Goal: Check status: Check status

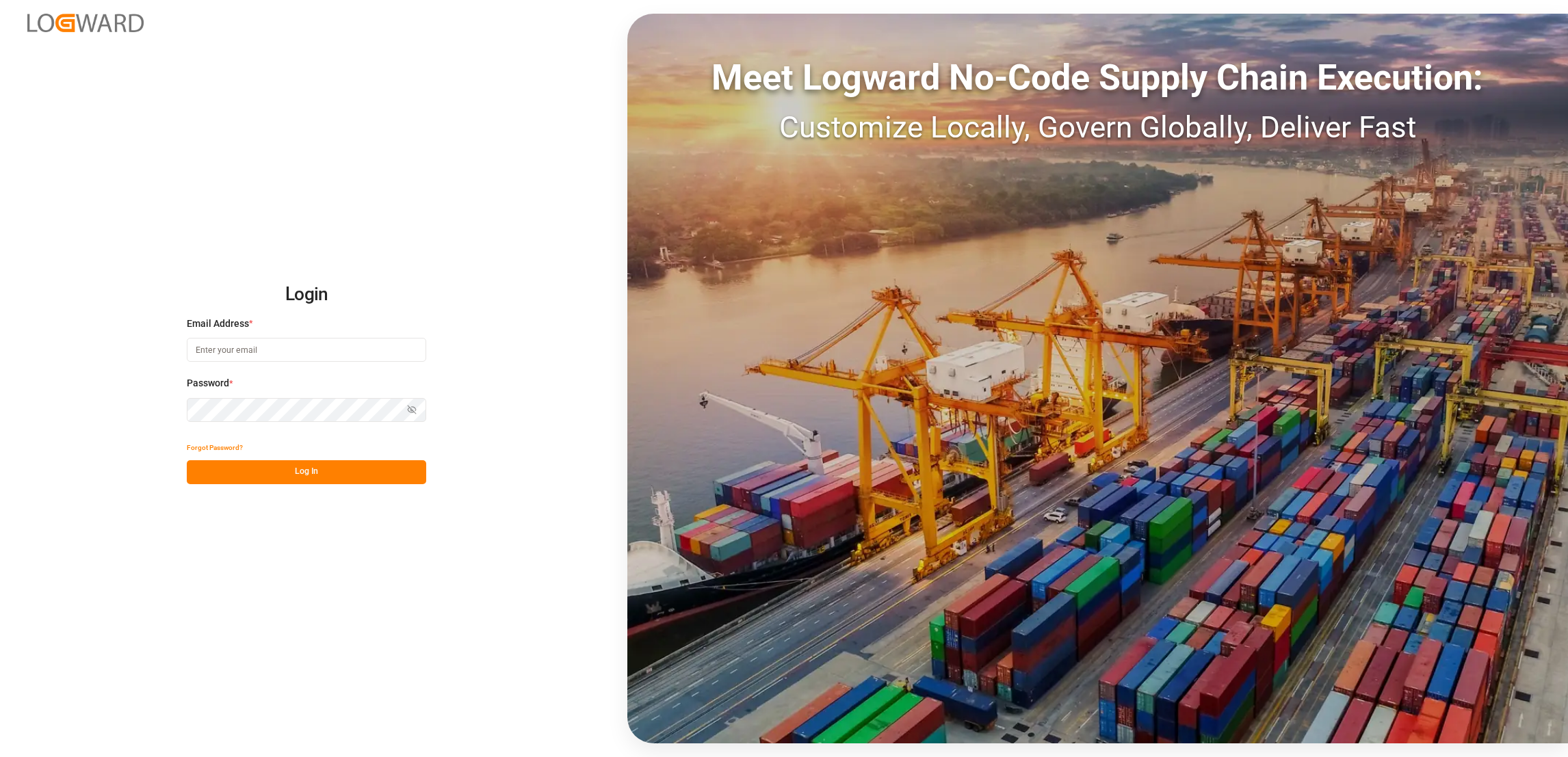
click at [305, 352] on input at bounding box center [306, 350] width 239 height 24
type input "[PERSON_NAME][EMAIL_ADDRESS][DOMAIN_NAME]"
click at [314, 473] on button "Log In" at bounding box center [306, 472] width 239 height 24
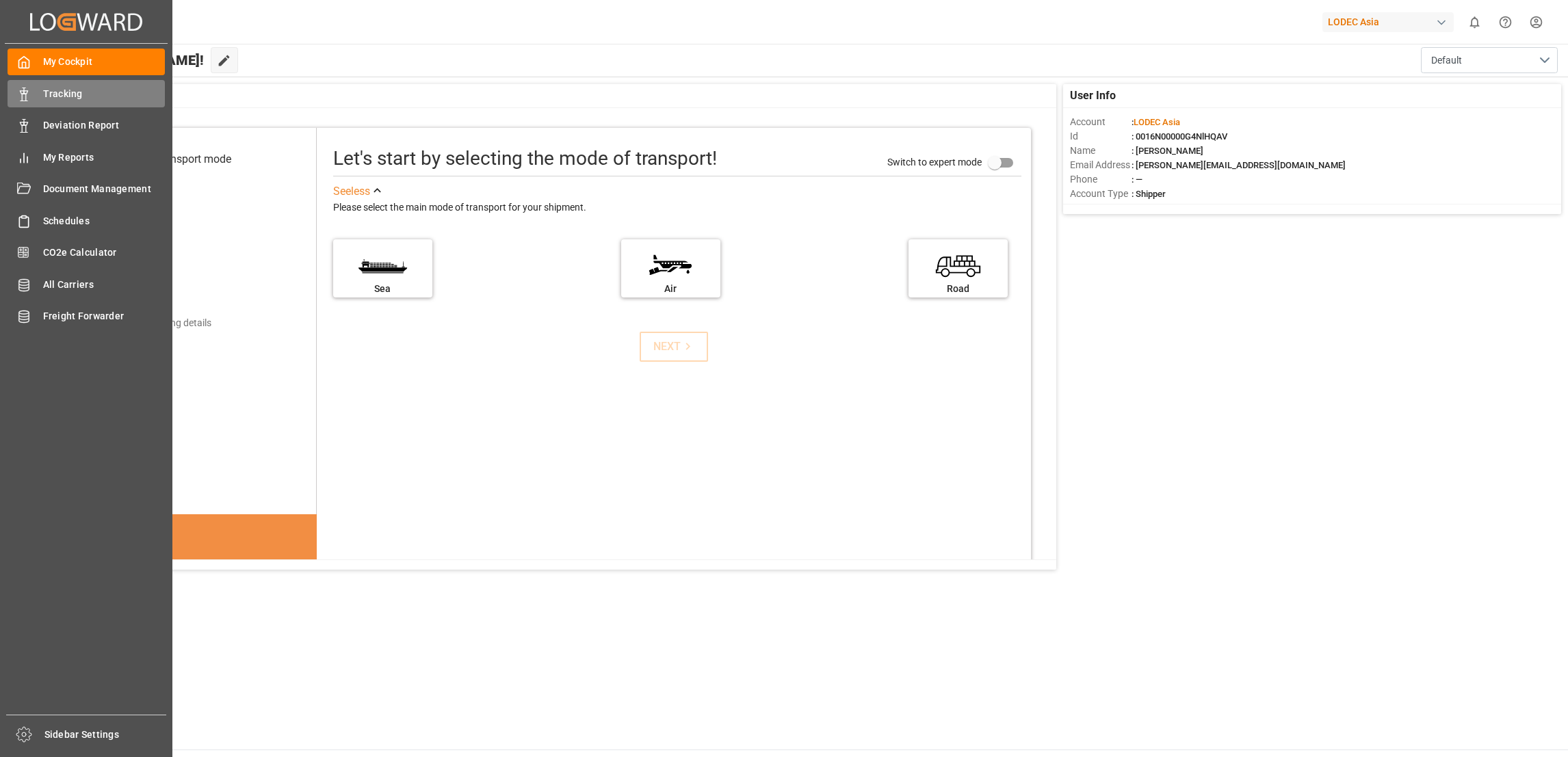
click at [52, 104] on div "Tracking Tracking" at bounding box center [86, 93] width 158 height 27
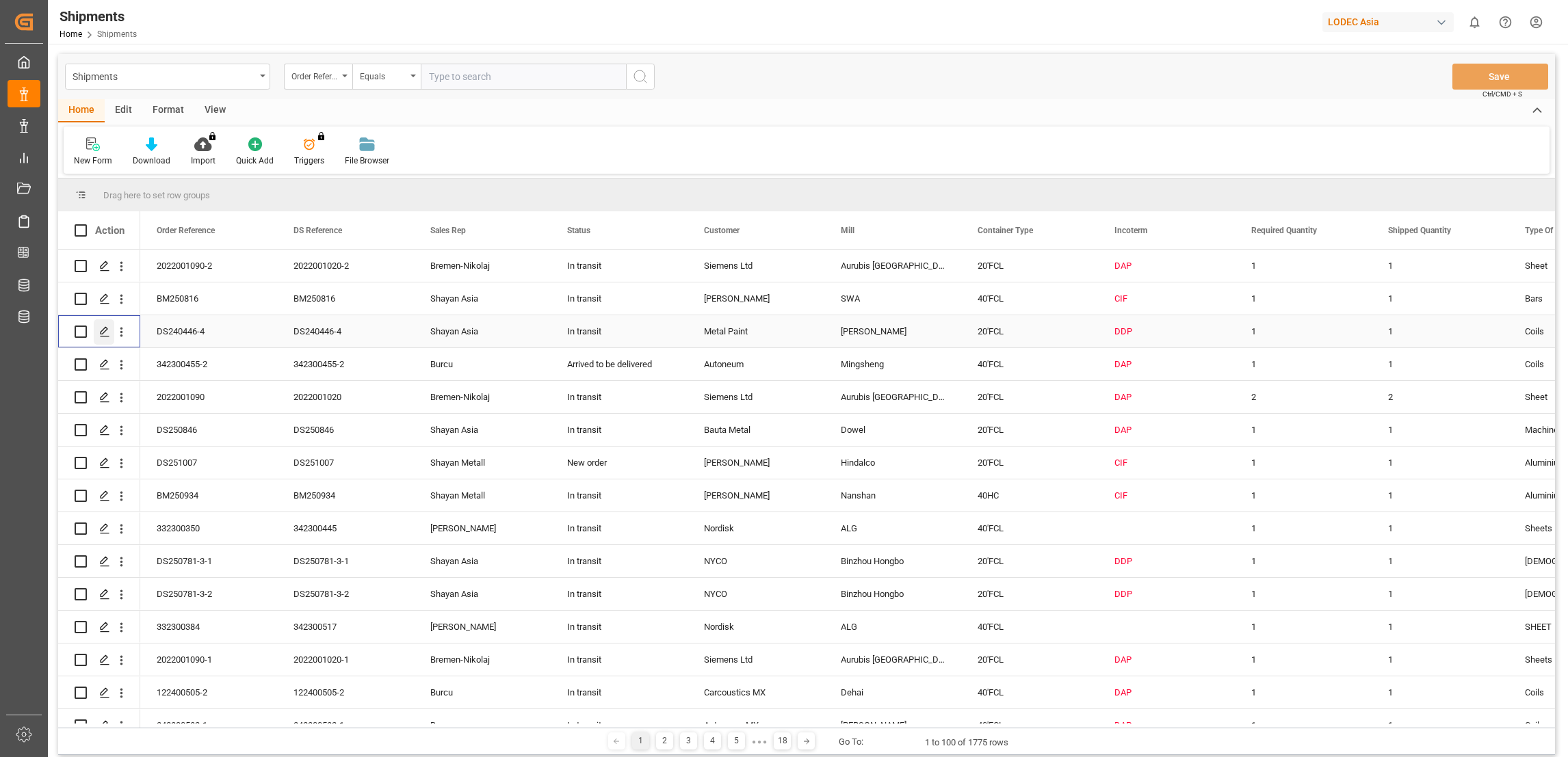
click at [107, 333] on icon "Press SPACE to select this row." at bounding box center [105, 331] width 11 height 11
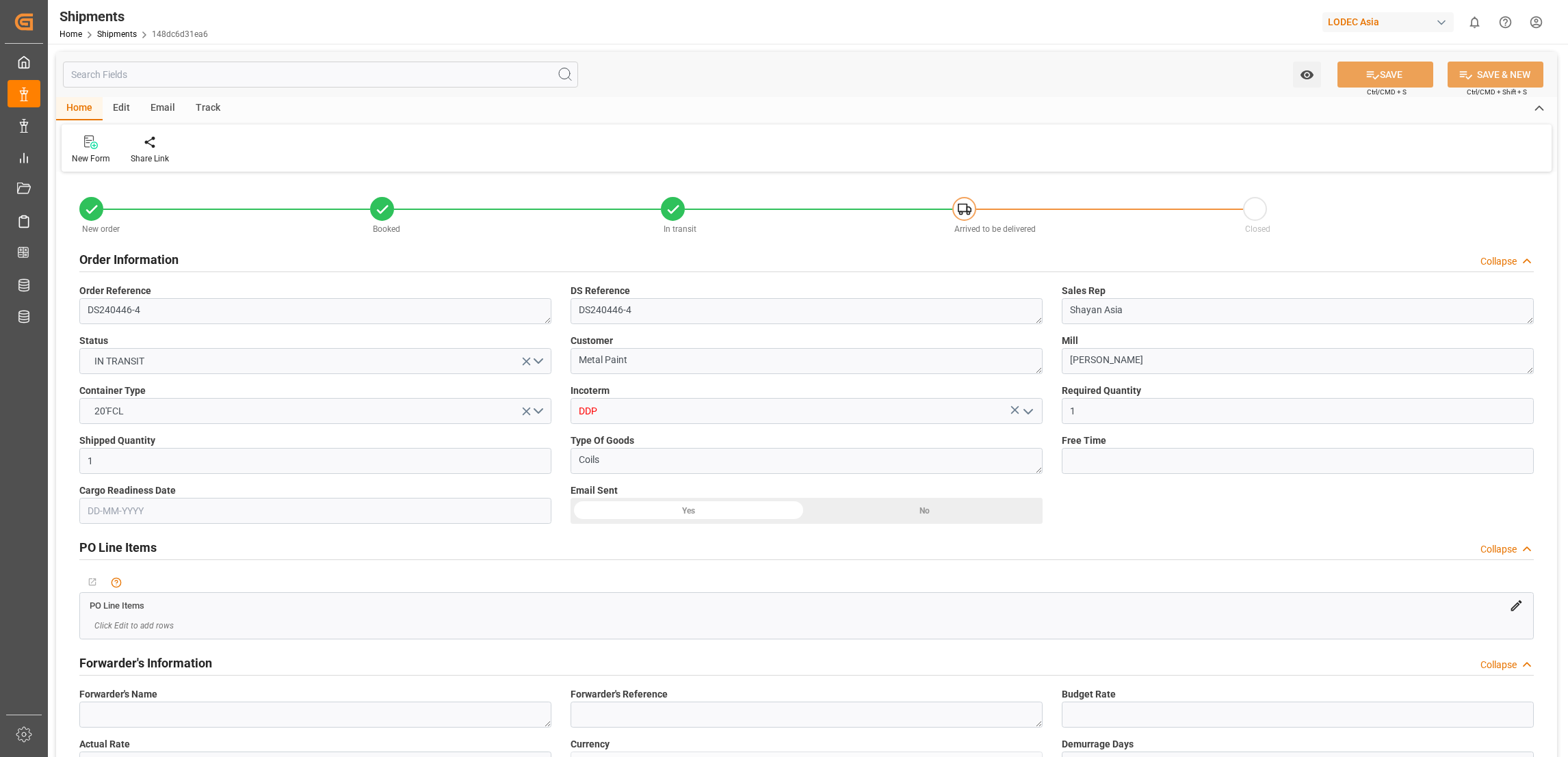
type input "1"
type input "9935349"
type input "CNTXG"
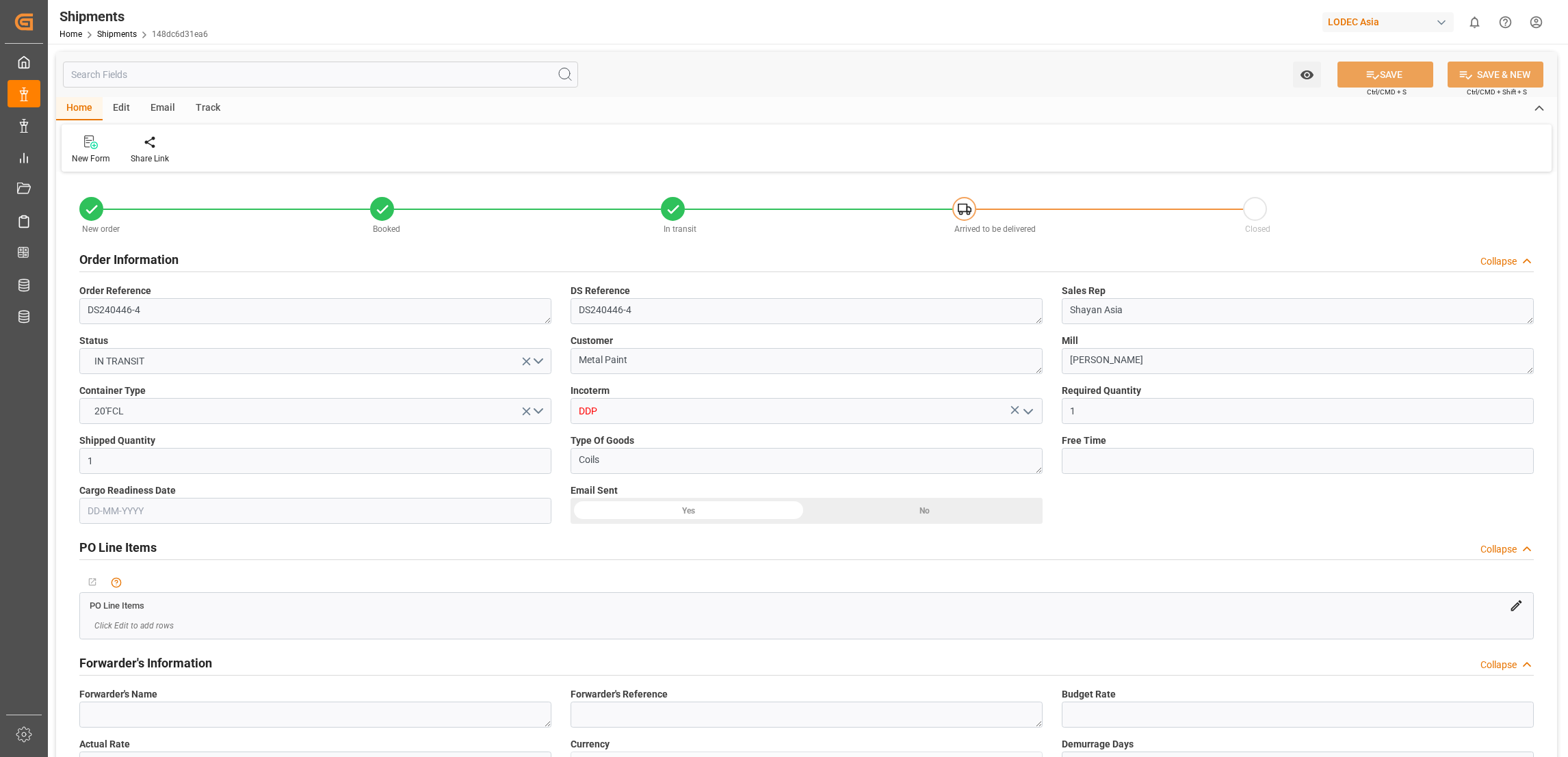
type input "NLRTM"
type input "CNTXG"
type input "NLRTM"
type input "9935349"
type input "[DATE]"
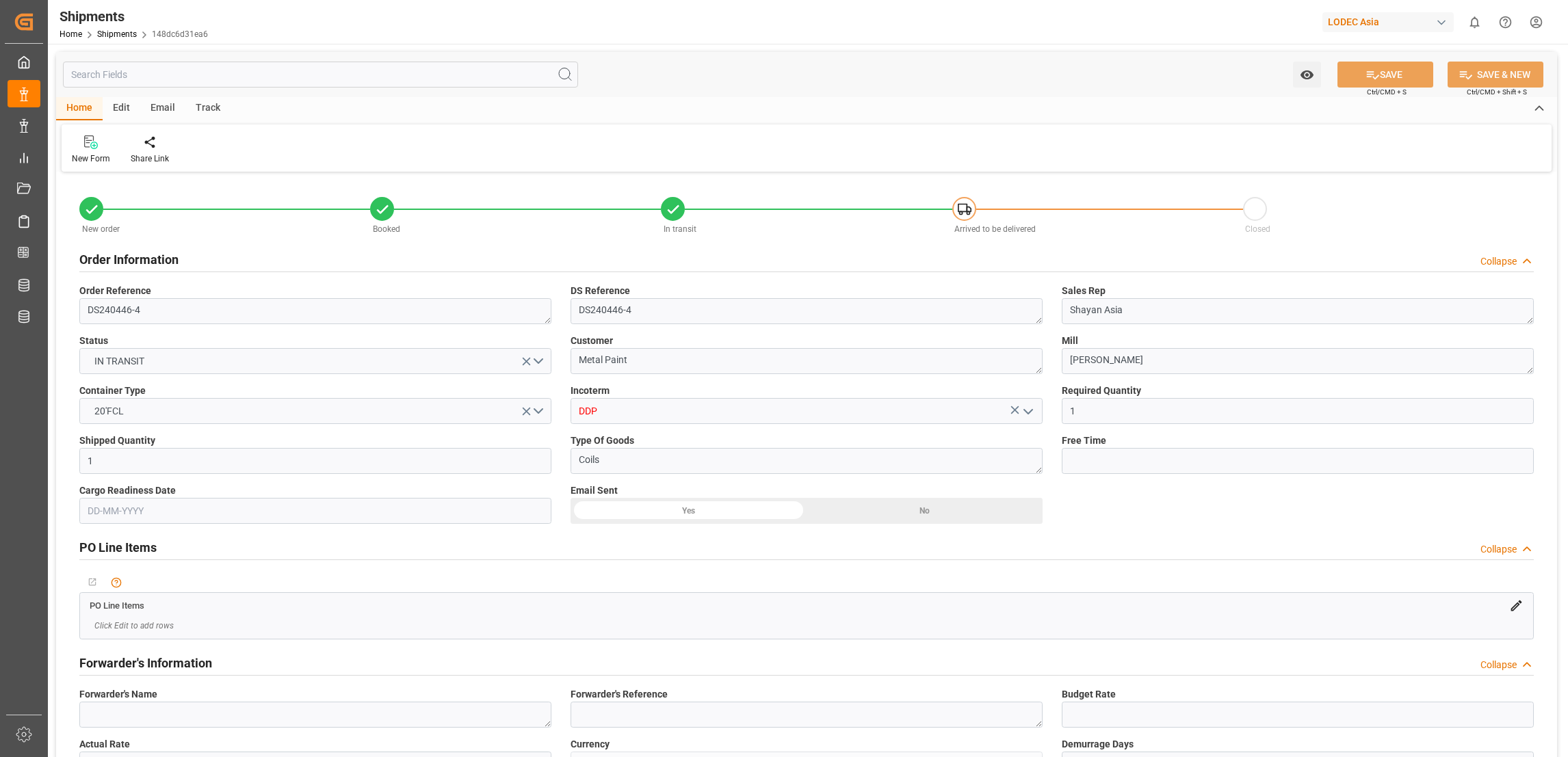
type input "[DATE] 12:00"
type input "[DATE] 00:01"
type input "[DATE] 00:00"
type input "[DATE] 12:00"
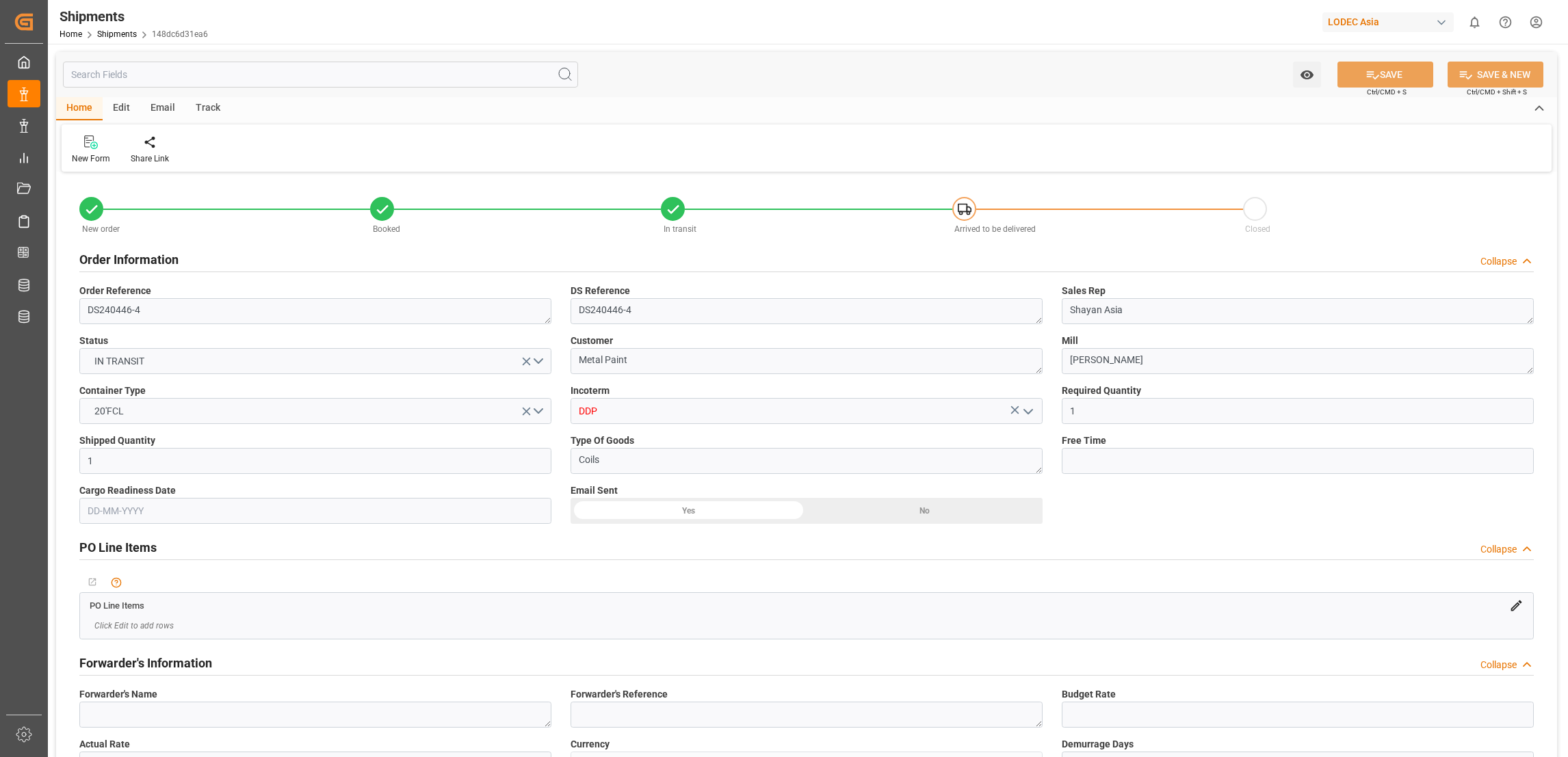
type input "[DATE] 00:01"
type input "[DATE] 04:29"
type input "[DATE] 12:00"
type input "[DATE] 11:20"
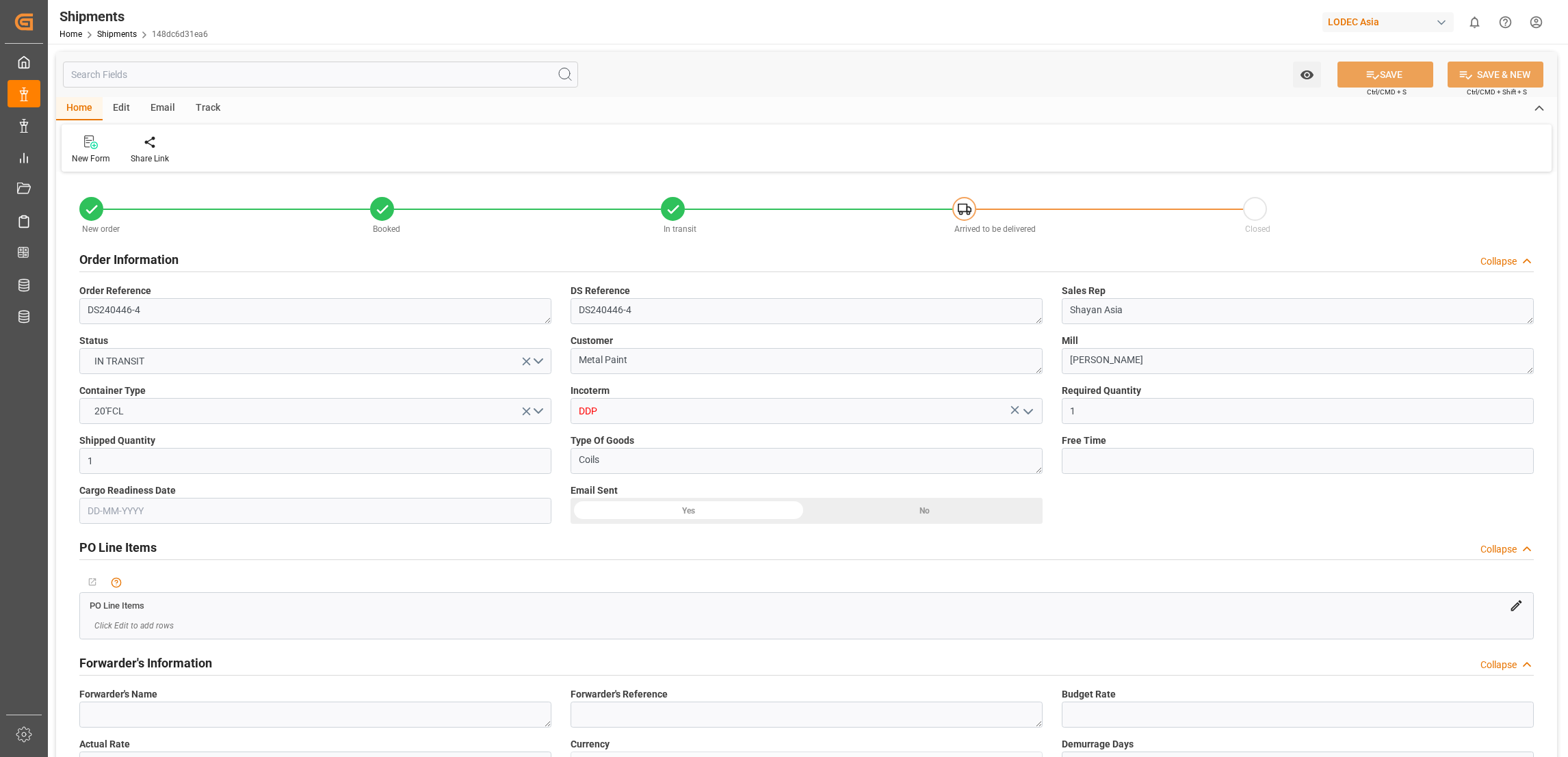
click at [213, 110] on div "Track" at bounding box center [208, 108] width 45 height 23
click at [92, 161] on div "Tracking" at bounding box center [88, 158] width 32 height 12
type input "1"
type input "9935349"
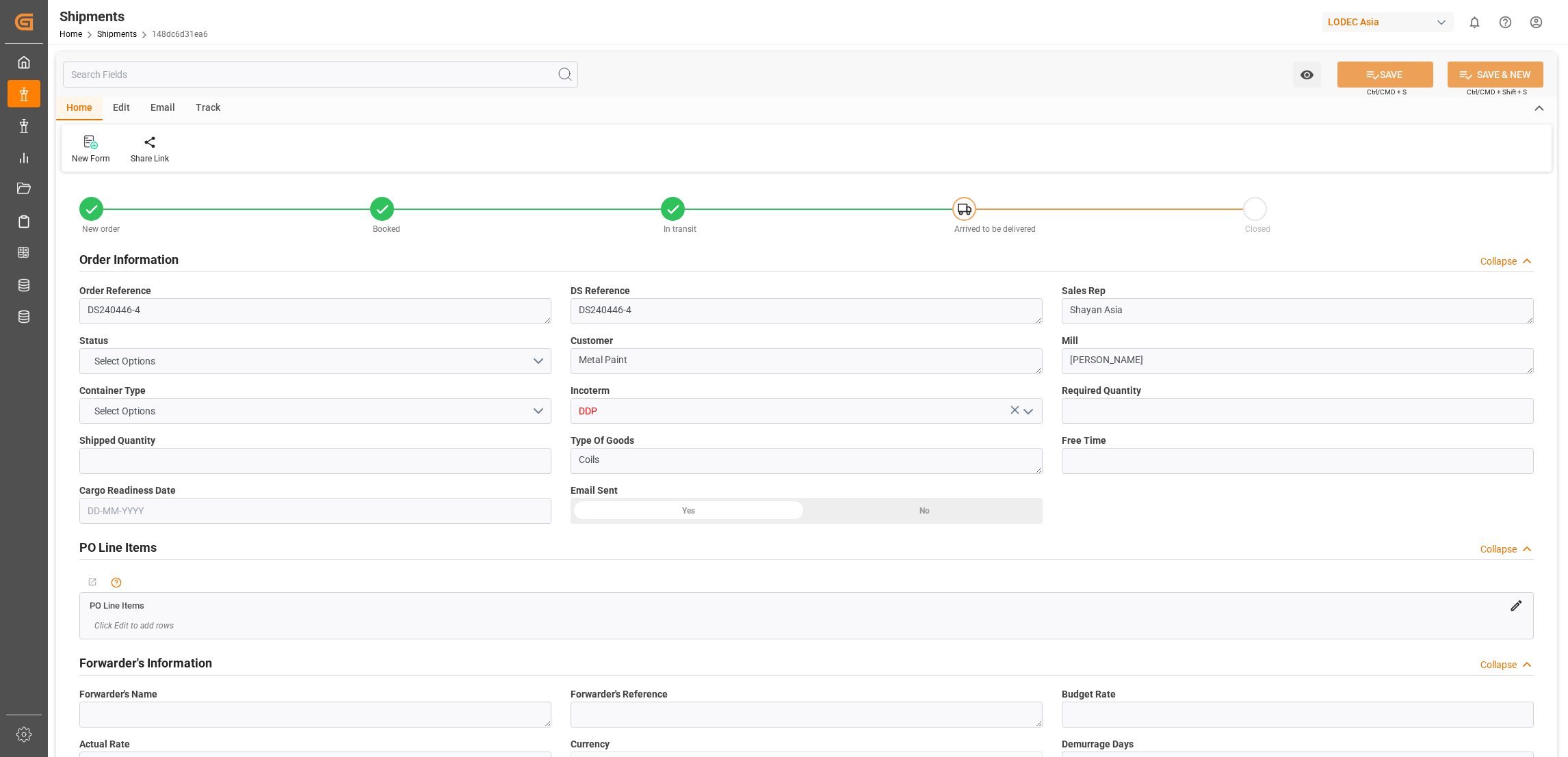
type input "9935349"
type input "CNTXG"
type input "NLRTM"
type input "CNTXG"
type input "NLRTM"
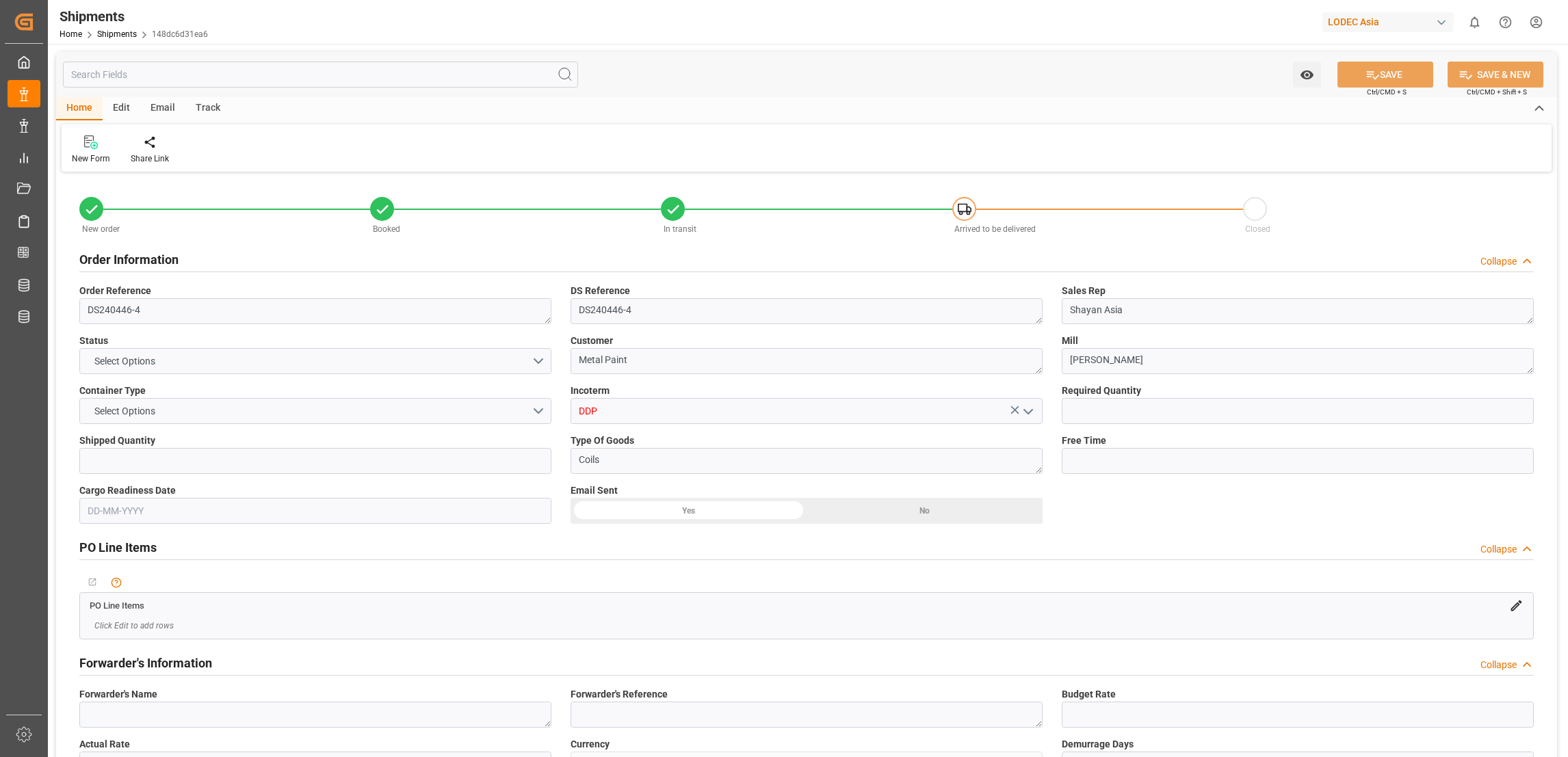
type input "9935349"
type input "[DATE]"
type input "[DATE] 12:00"
type input "[DATE] 00:01"
type input "[DATE] 00:00"
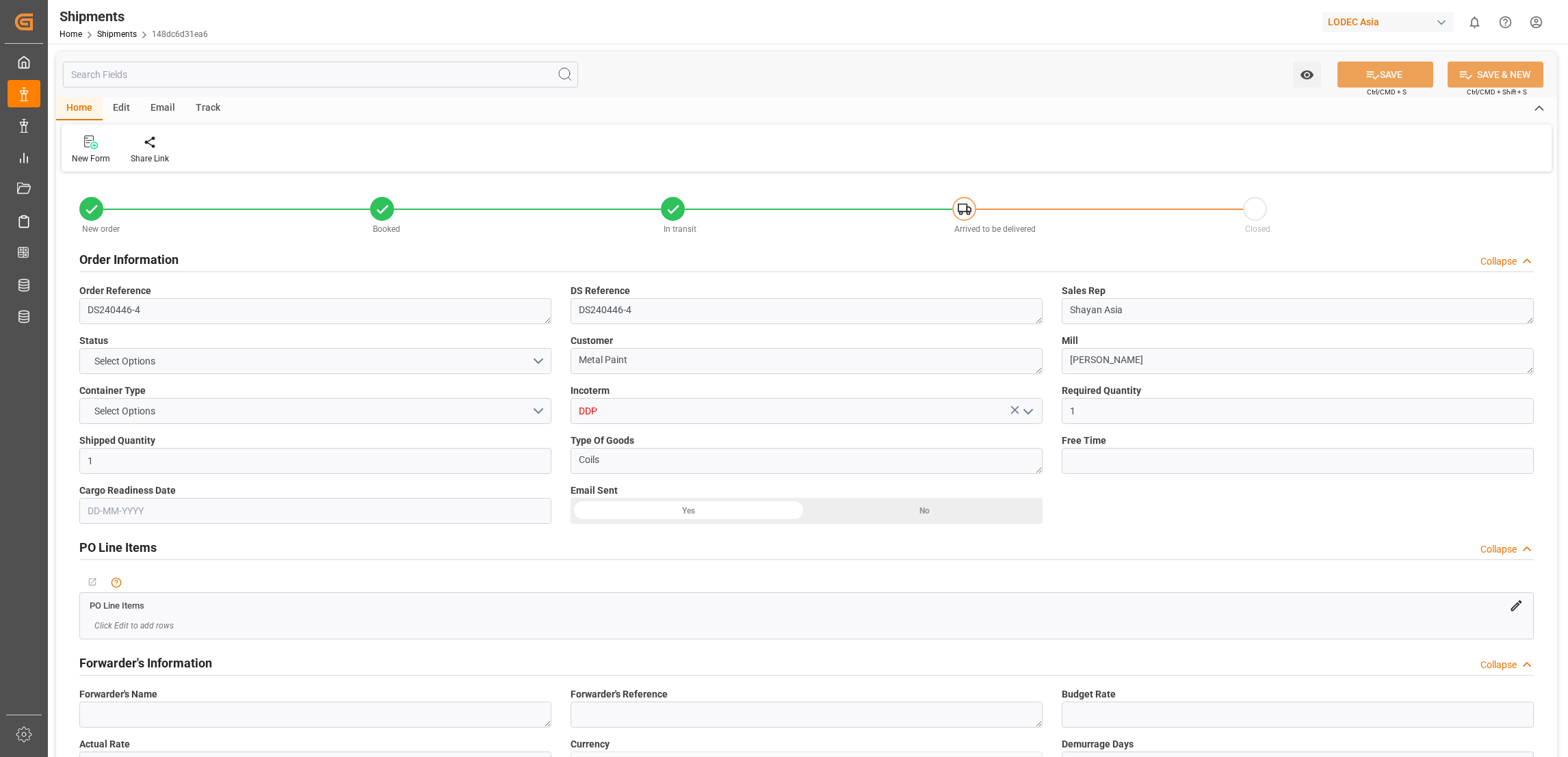
type input "[DATE] 12:00"
type input "[DATE] 00:01"
type input "[DATE] 04:29"
type input "[DATE] 12:00"
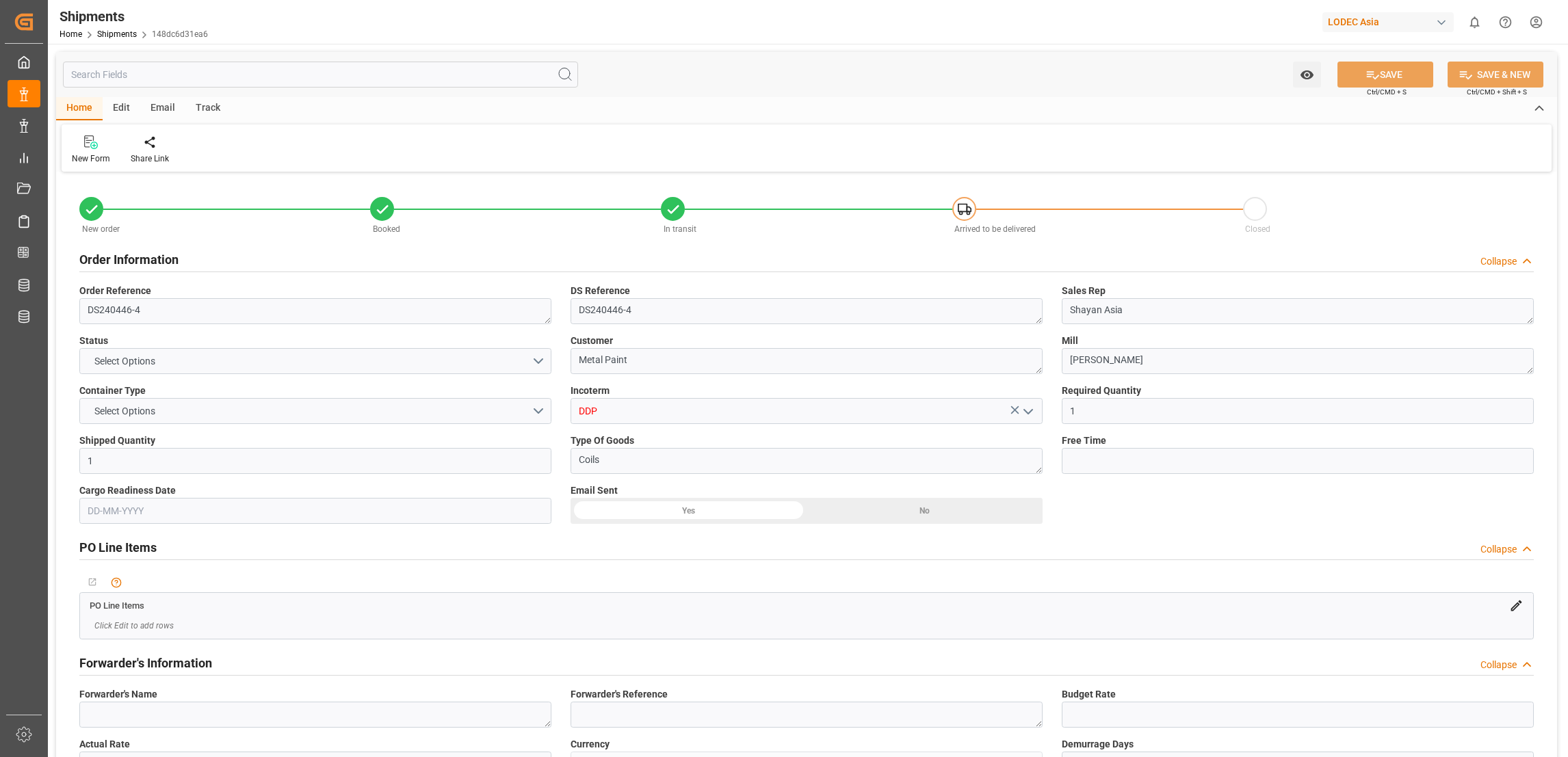
type input "[DATE] 11:20"
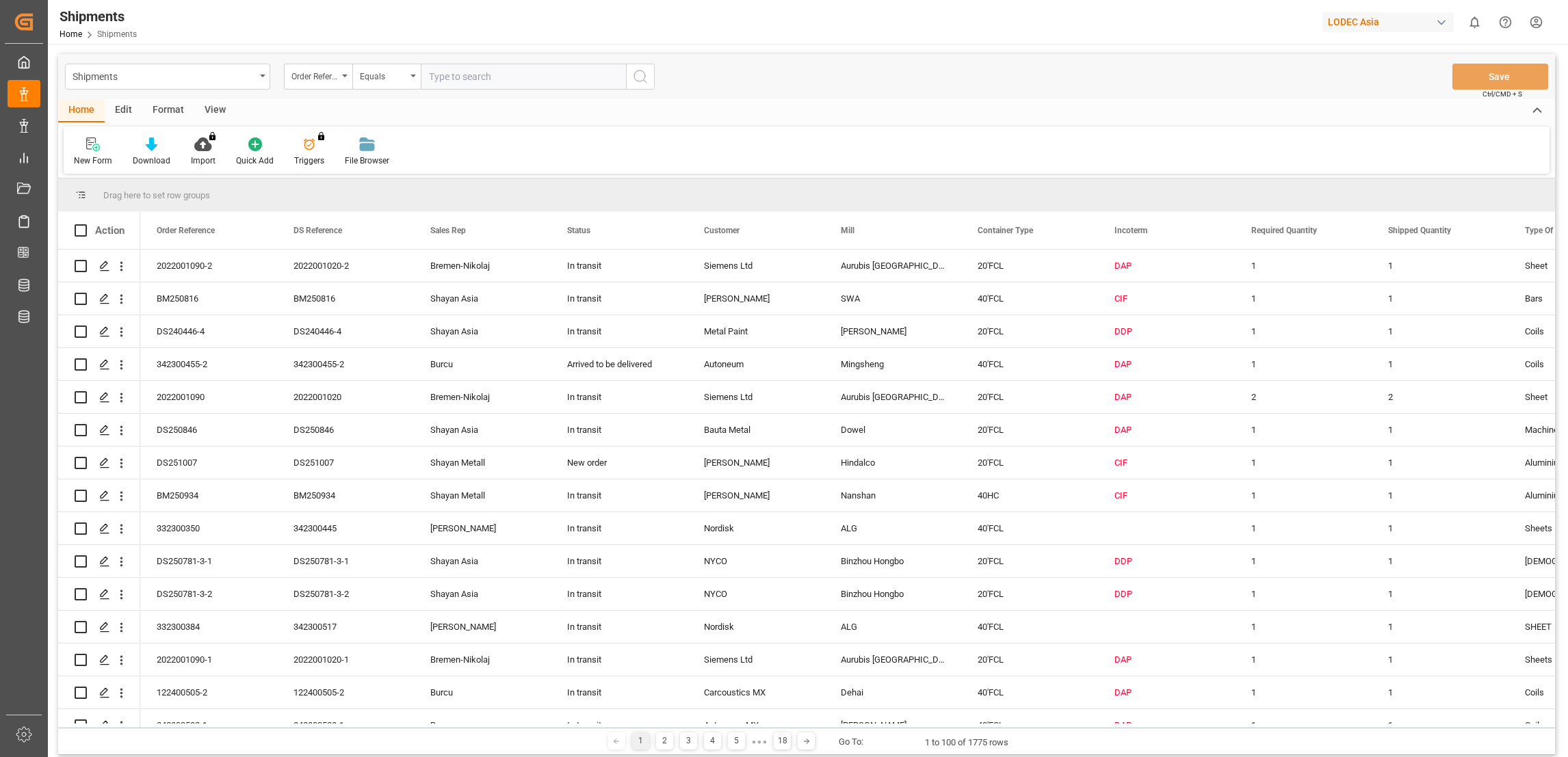
click at [495, 71] on input "text" at bounding box center [524, 77] width 205 height 26
click at [346, 73] on div "Order Reference" at bounding box center [318, 77] width 68 height 26
click at [366, 139] on div "Order Reference" at bounding box center [387, 139] width 204 height 29
click at [487, 83] on input "text" at bounding box center [524, 77] width 205 height 26
type input "DS240446-5"
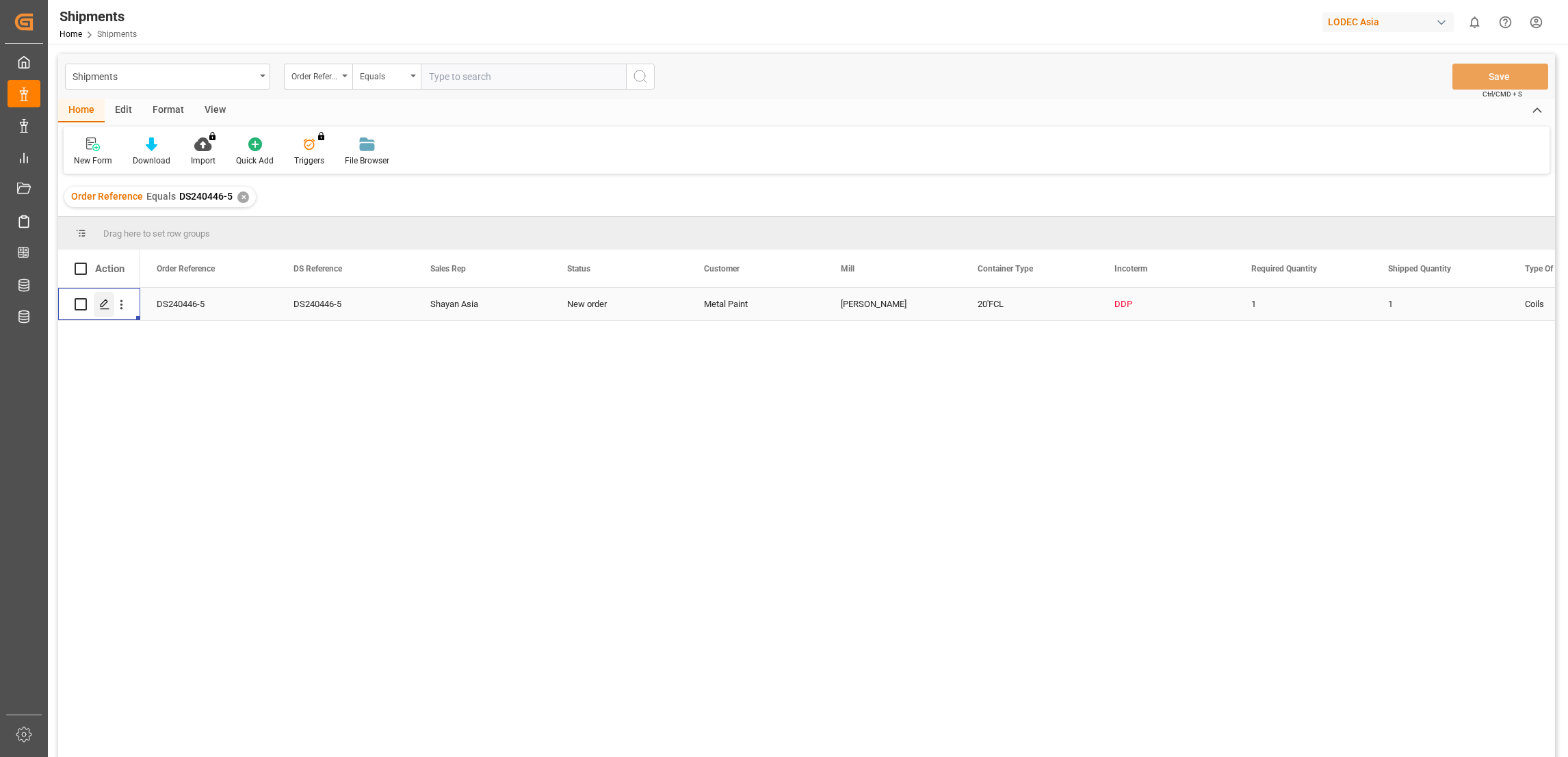
click at [106, 311] on div "Press SPACE to select this row." at bounding box center [104, 304] width 21 height 25
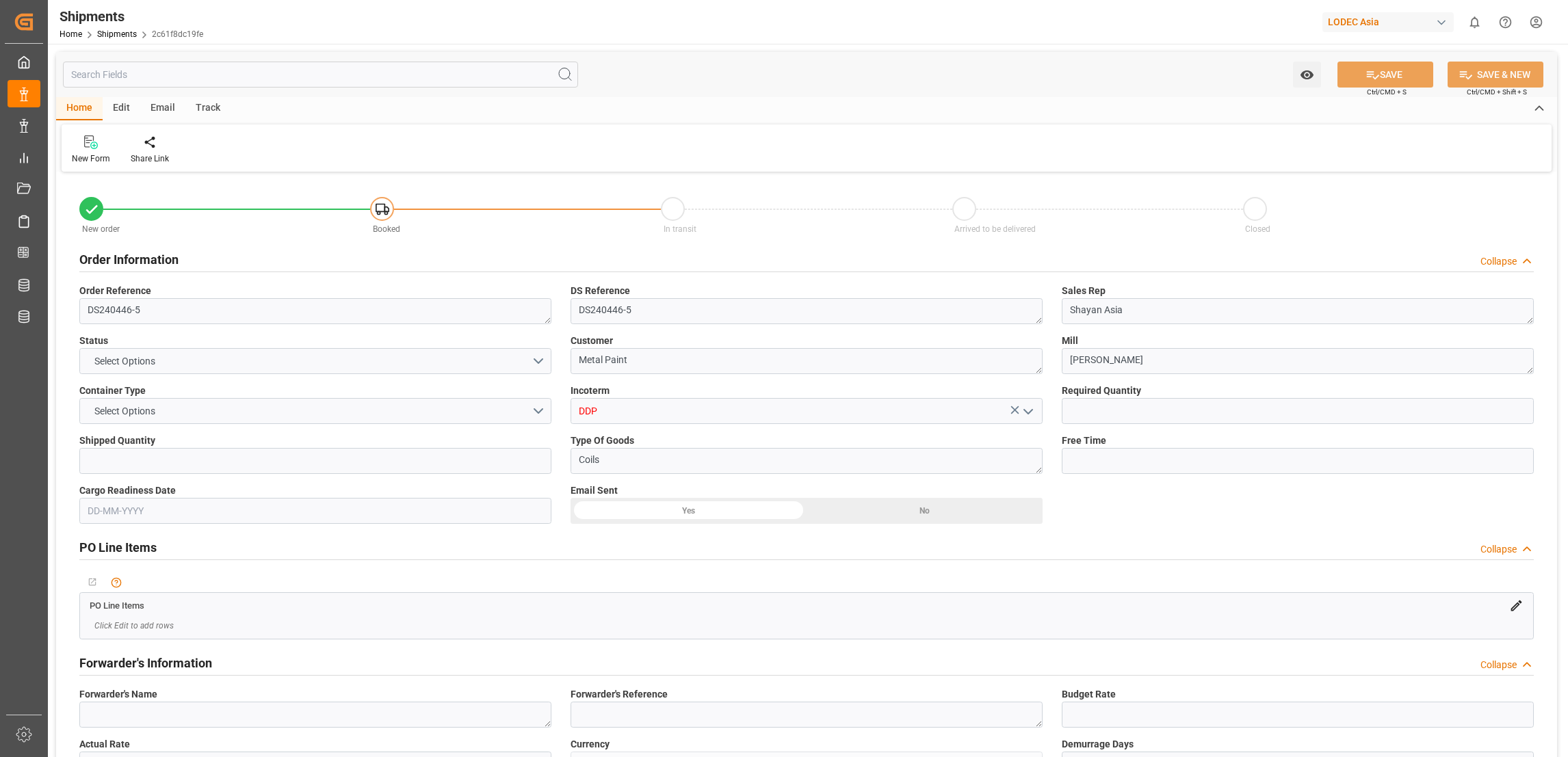
type input "1"
type input "9893993"
type input "CNQDG"
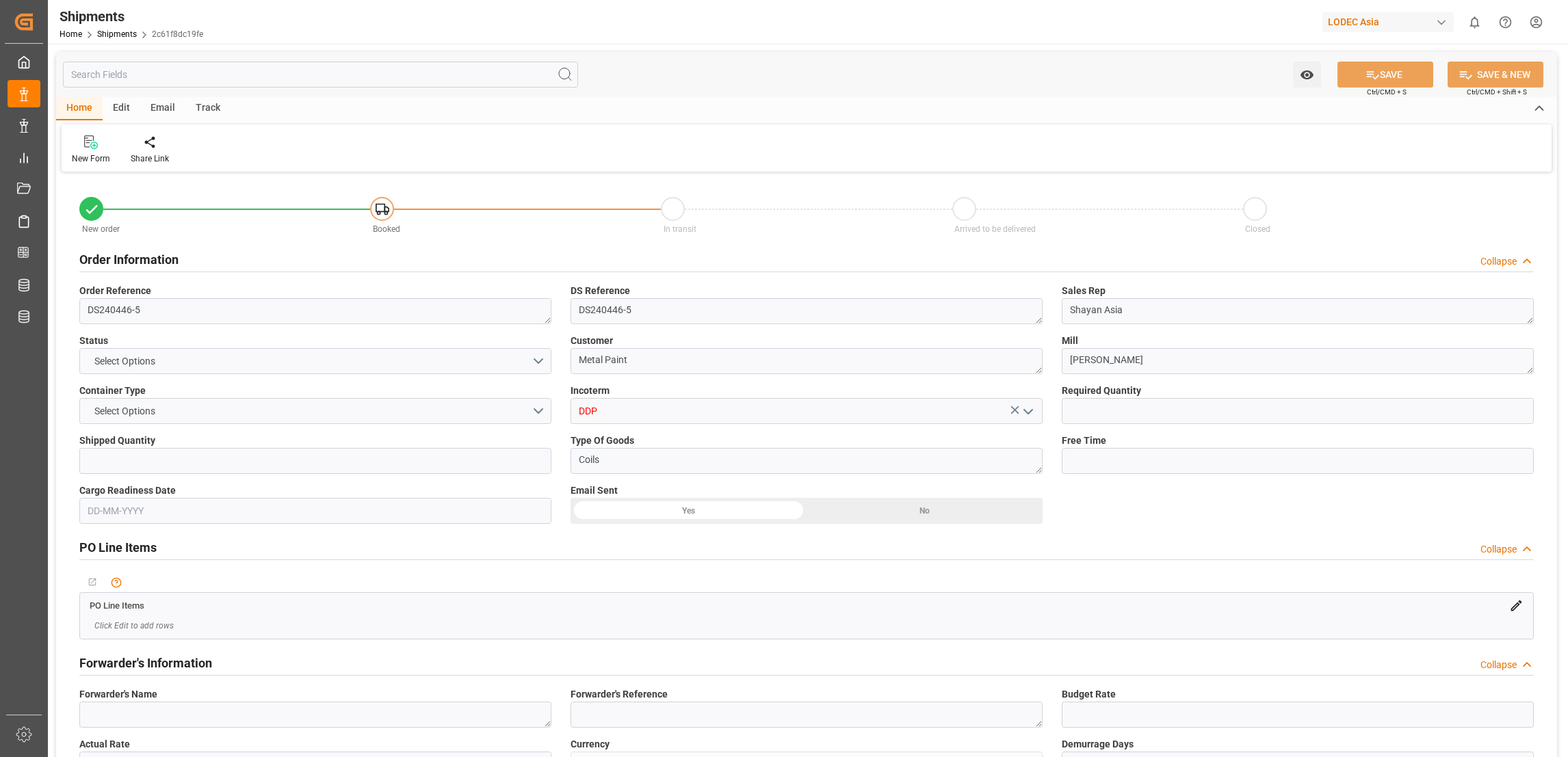
type input "NLRTM"
type input "CNQDG"
type input "NLRTM"
type input "[DATE] 12:00"
type input "[DATE] 00:01"
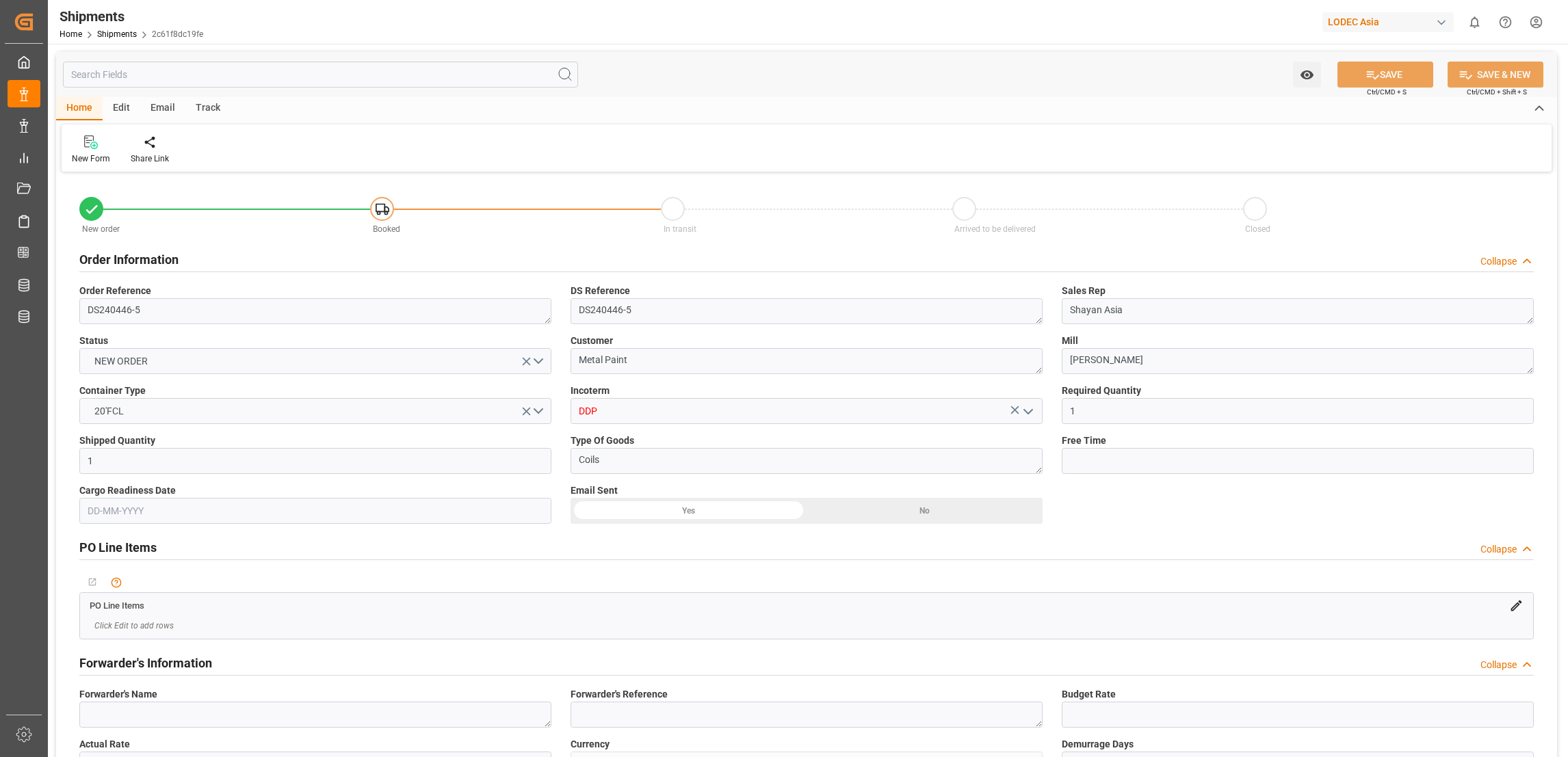
type input "[DATE] 12:00"
type input "[DATE] 00:01"
type input "[DATE] 22:36"
type input "[DATE] 12:00"
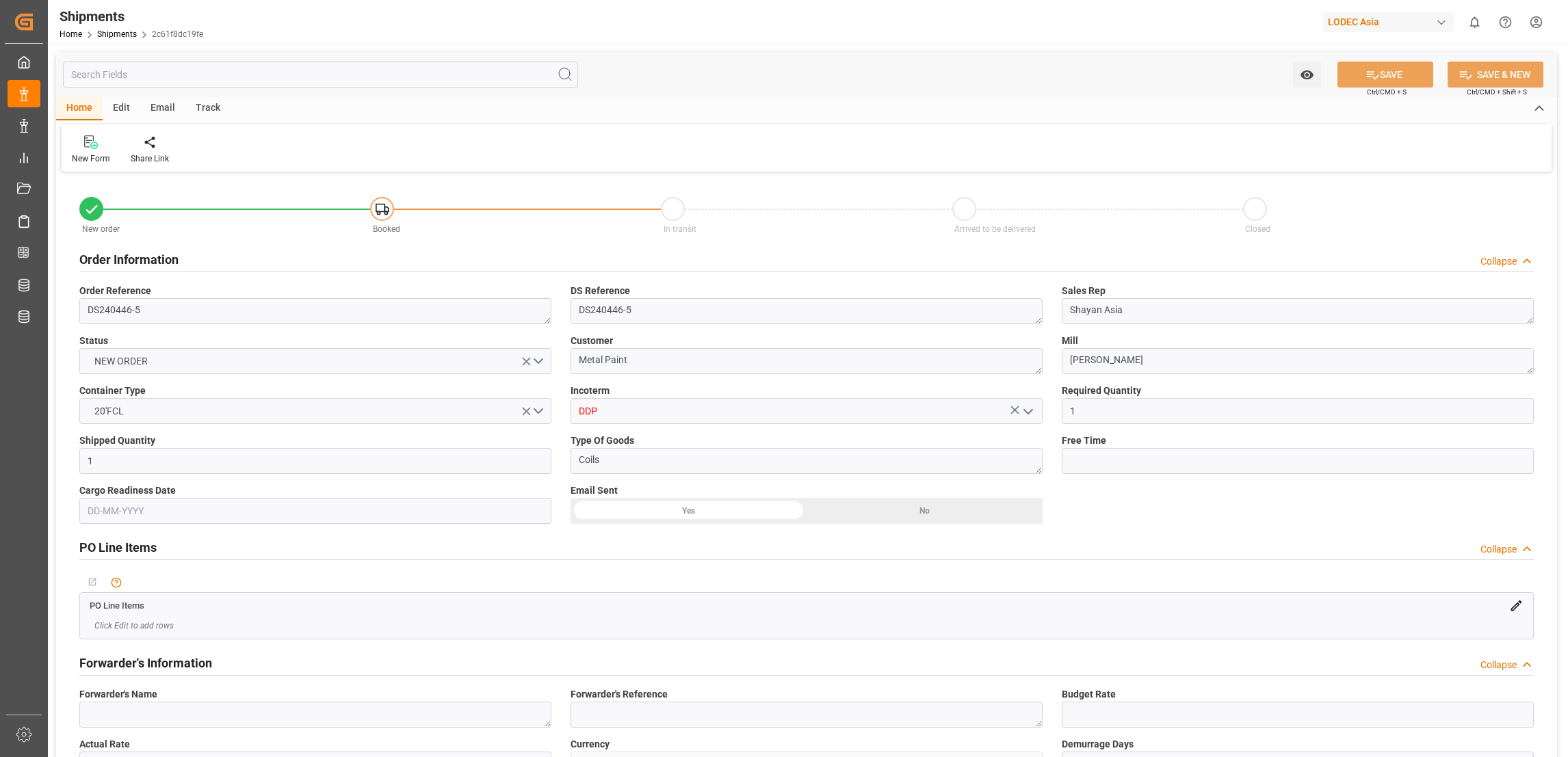
type input "[DATE] 11:20"
click at [214, 114] on div "Track" at bounding box center [208, 108] width 45 height 23
click at [87, 153] on div "Tracking" at bounding box center [88, 158] width 32 height 12
type input "1"
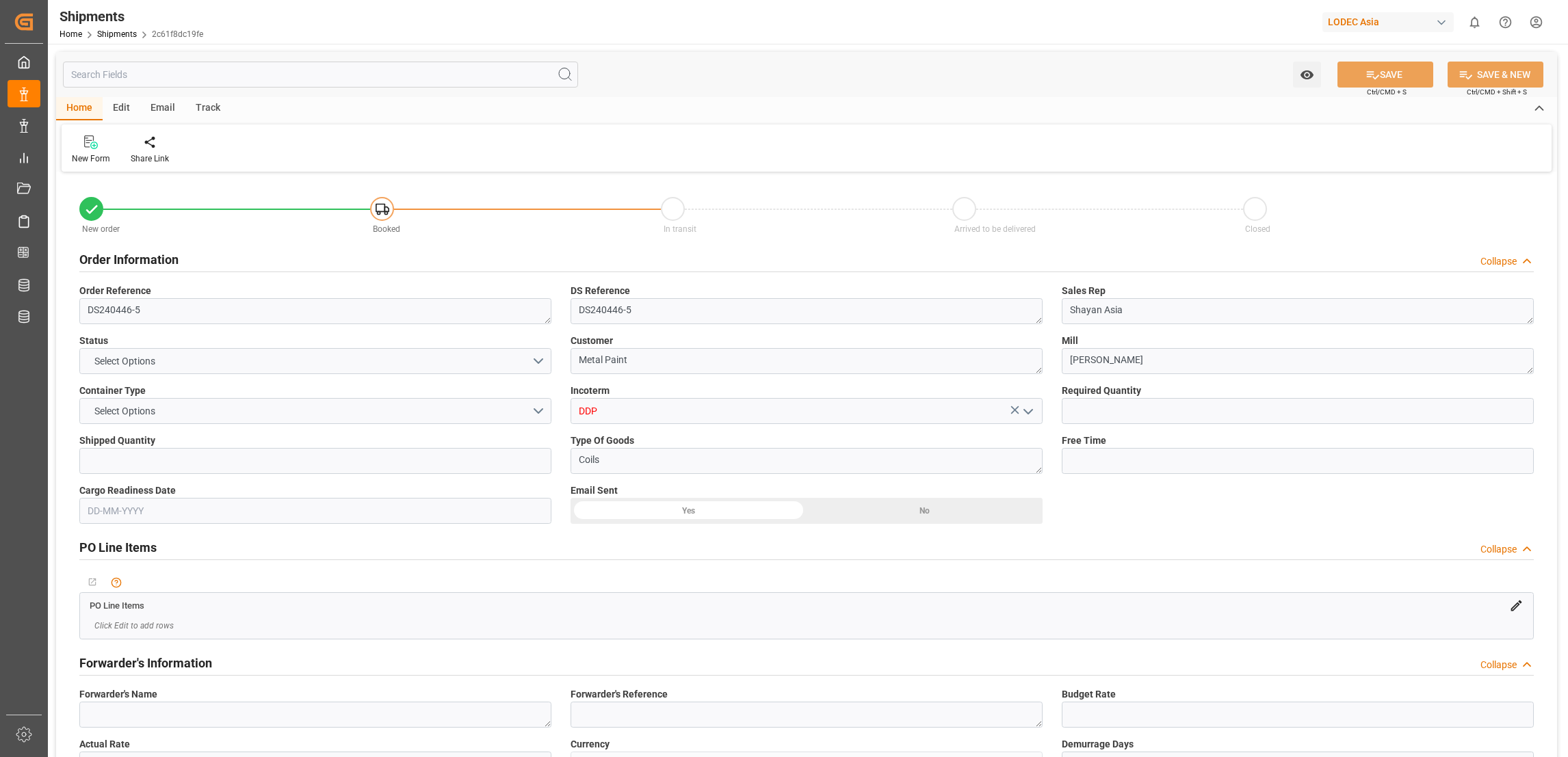
type input "1"
type input "9893993"
type input "CNQDG"
type input "NLRTM"
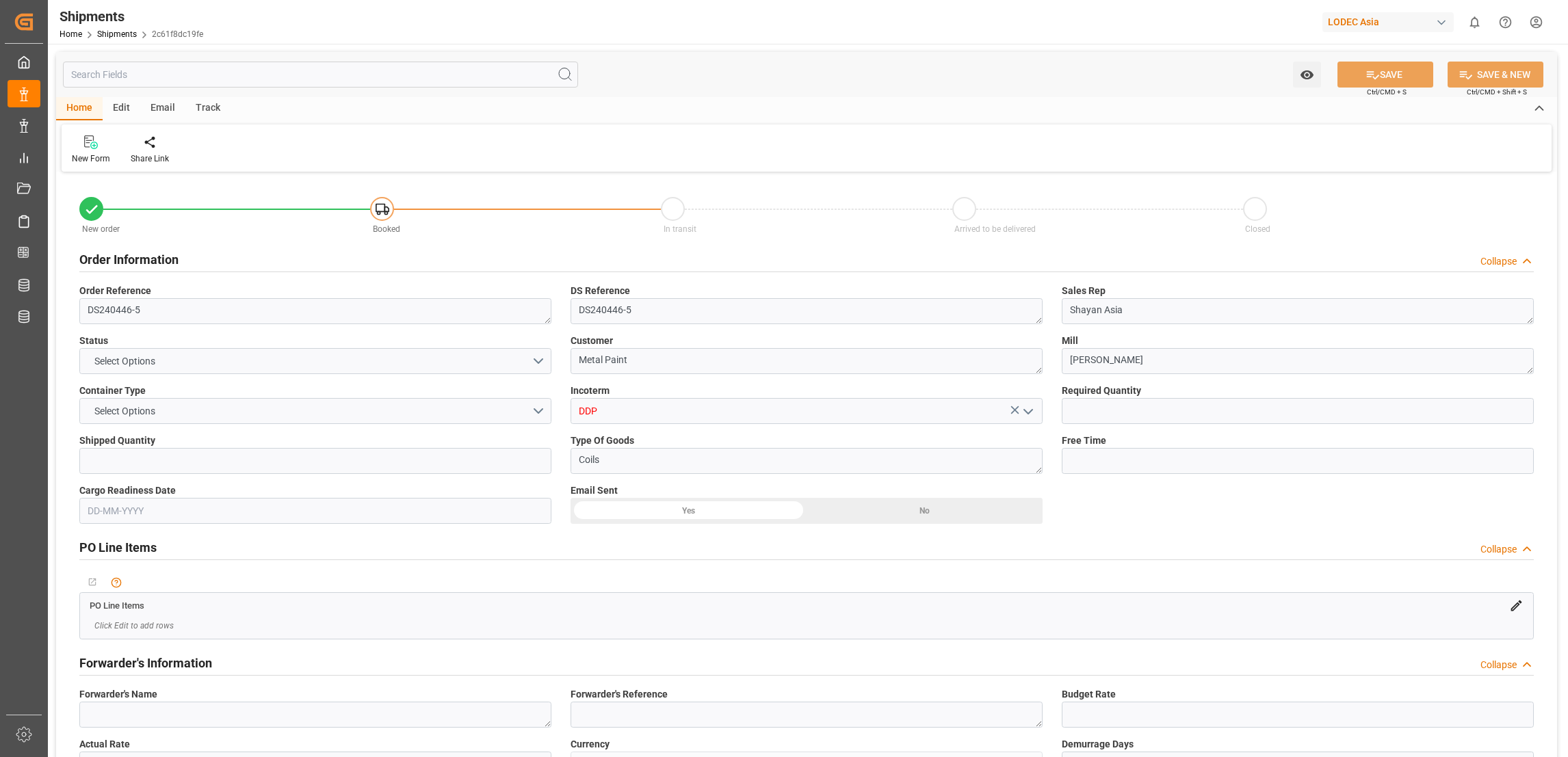
type input "CNQDG"
type input "NLRTM"
type input "[DATE] 12:00"
type input "[DATE] 00:01"
type input "[DATE] 12:00"
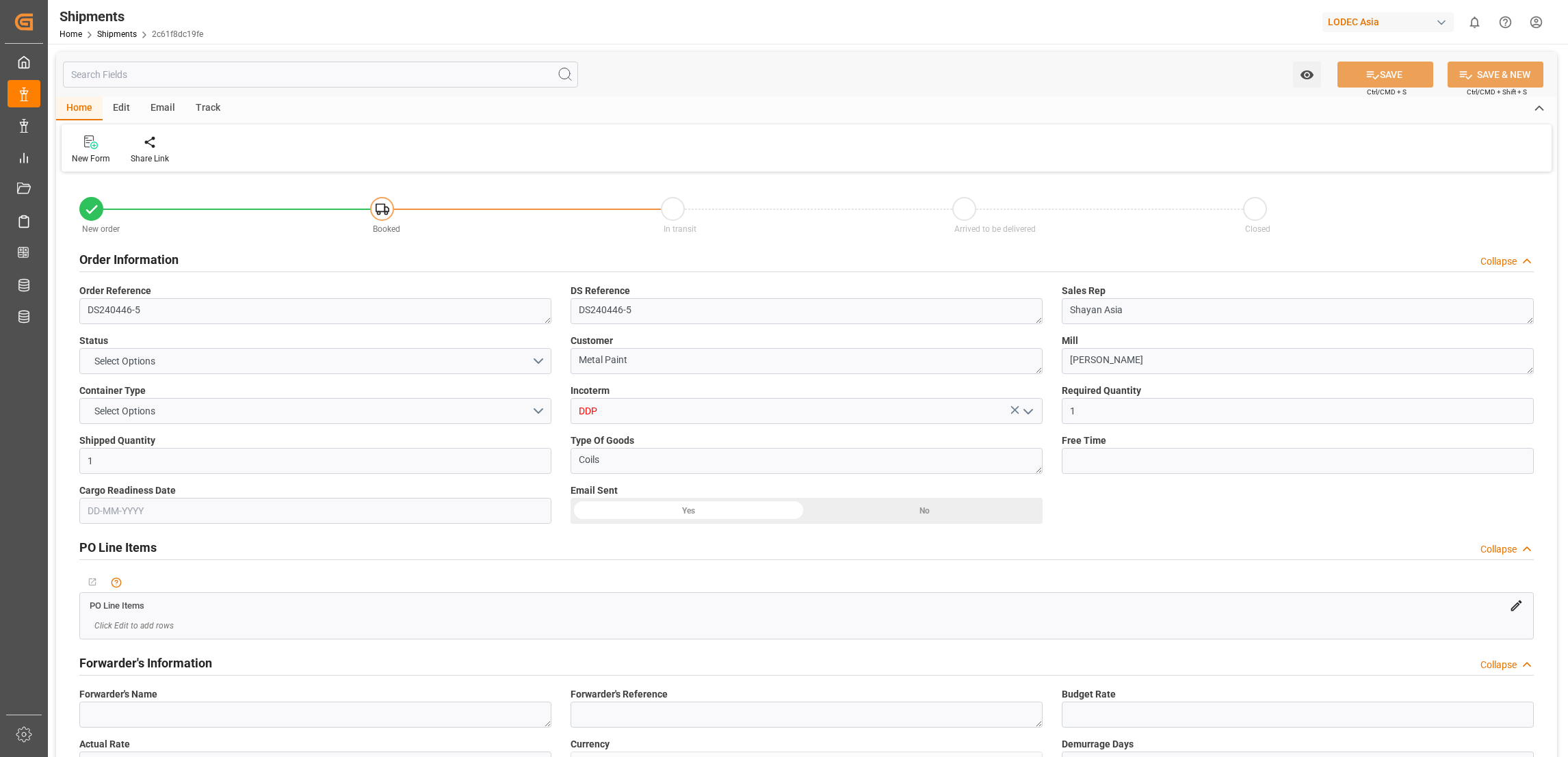
type input "[DATE] 12:00"
type input "[DATE] 00:01"
type input "[DATE] 22:36"
type input "[DATE] 12:00"
type input "[DATE] 11:20"
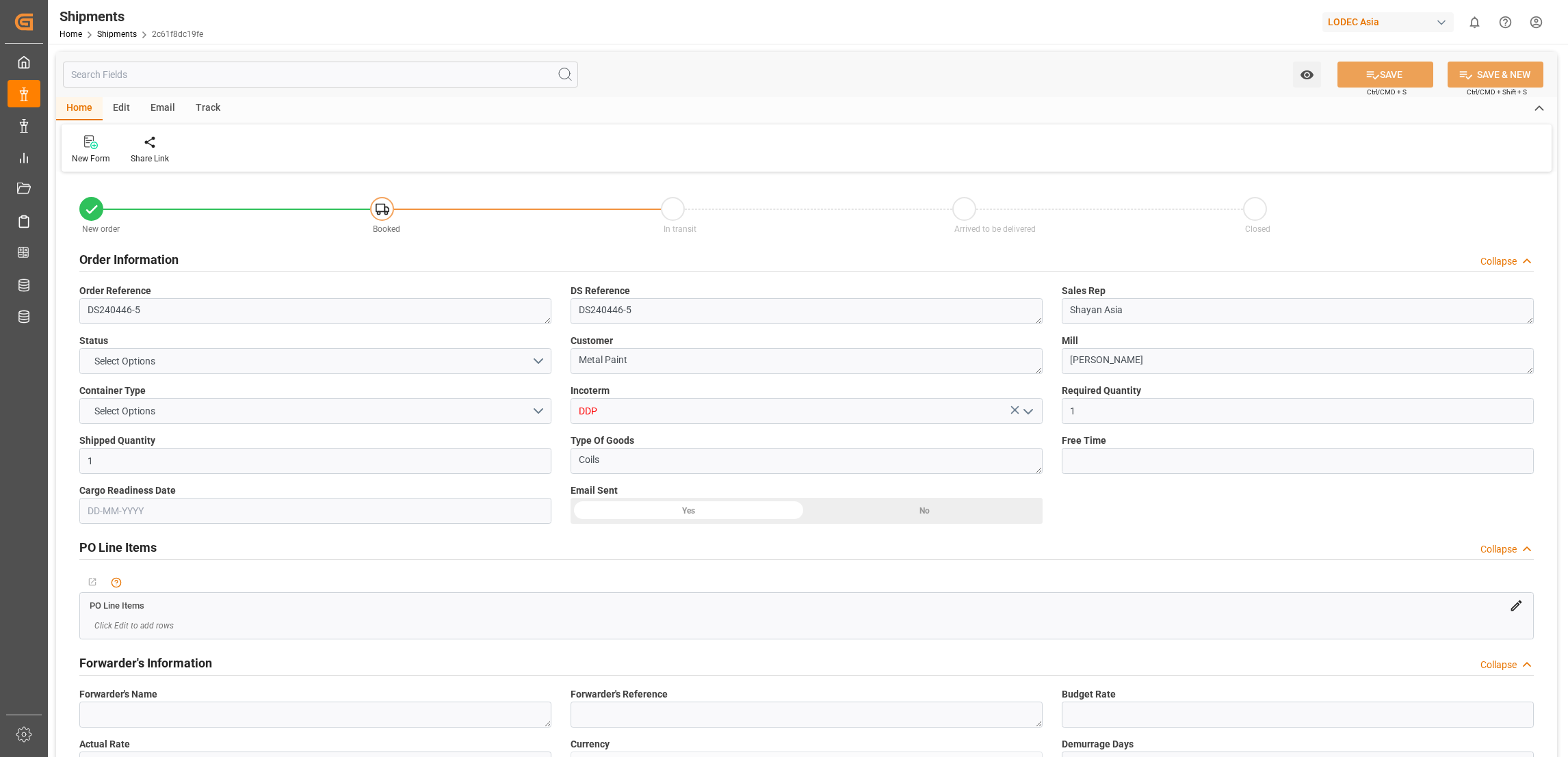
type input "[DATE] 11:20"
click at [536, 362] on button "NEW ORDER" at bounding box center [316, 361] width 473 height 26
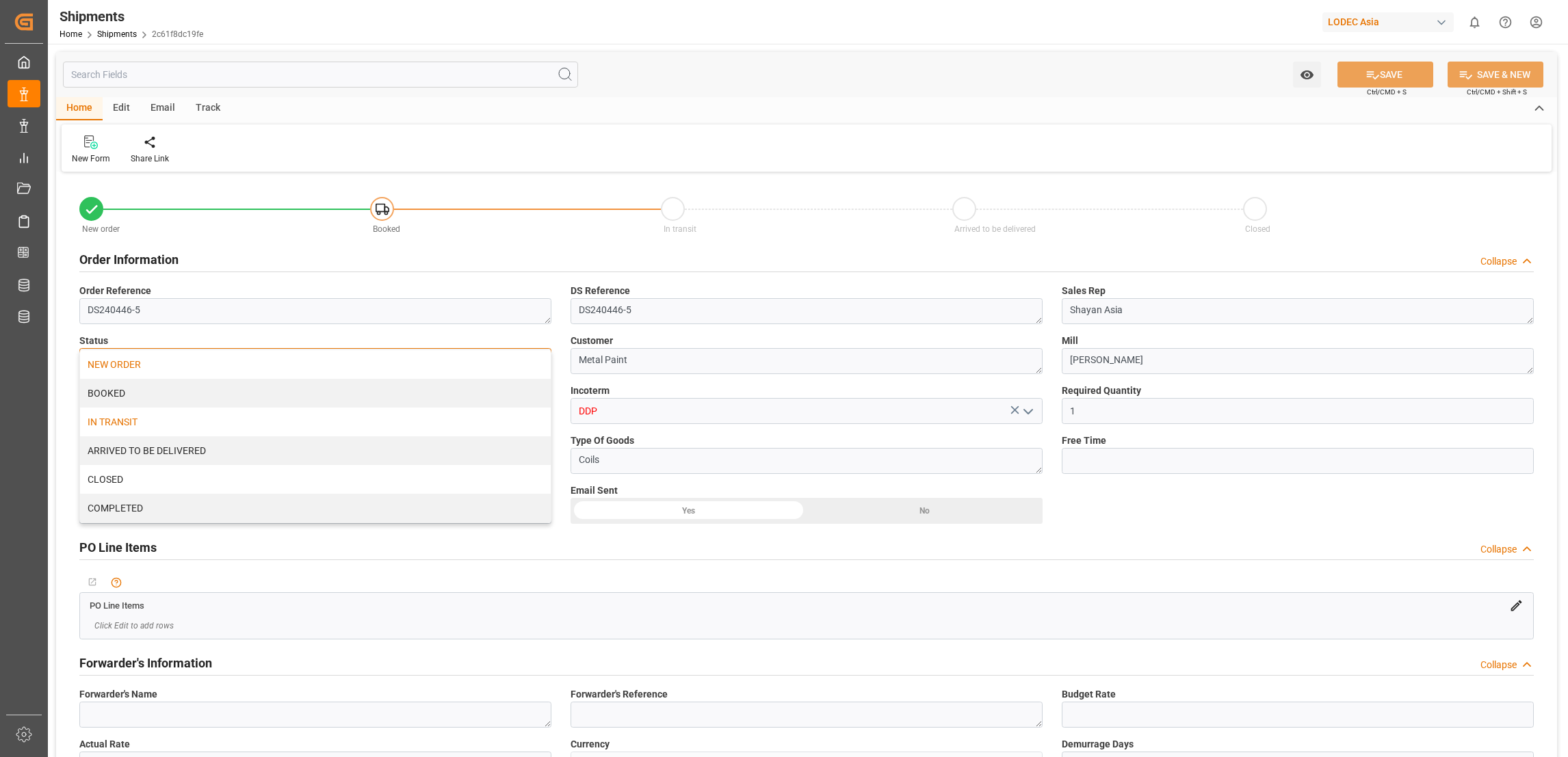
click at [140, 418] on div "IN TRANSIT" at bounding box center [316, 422] width 471 height 29
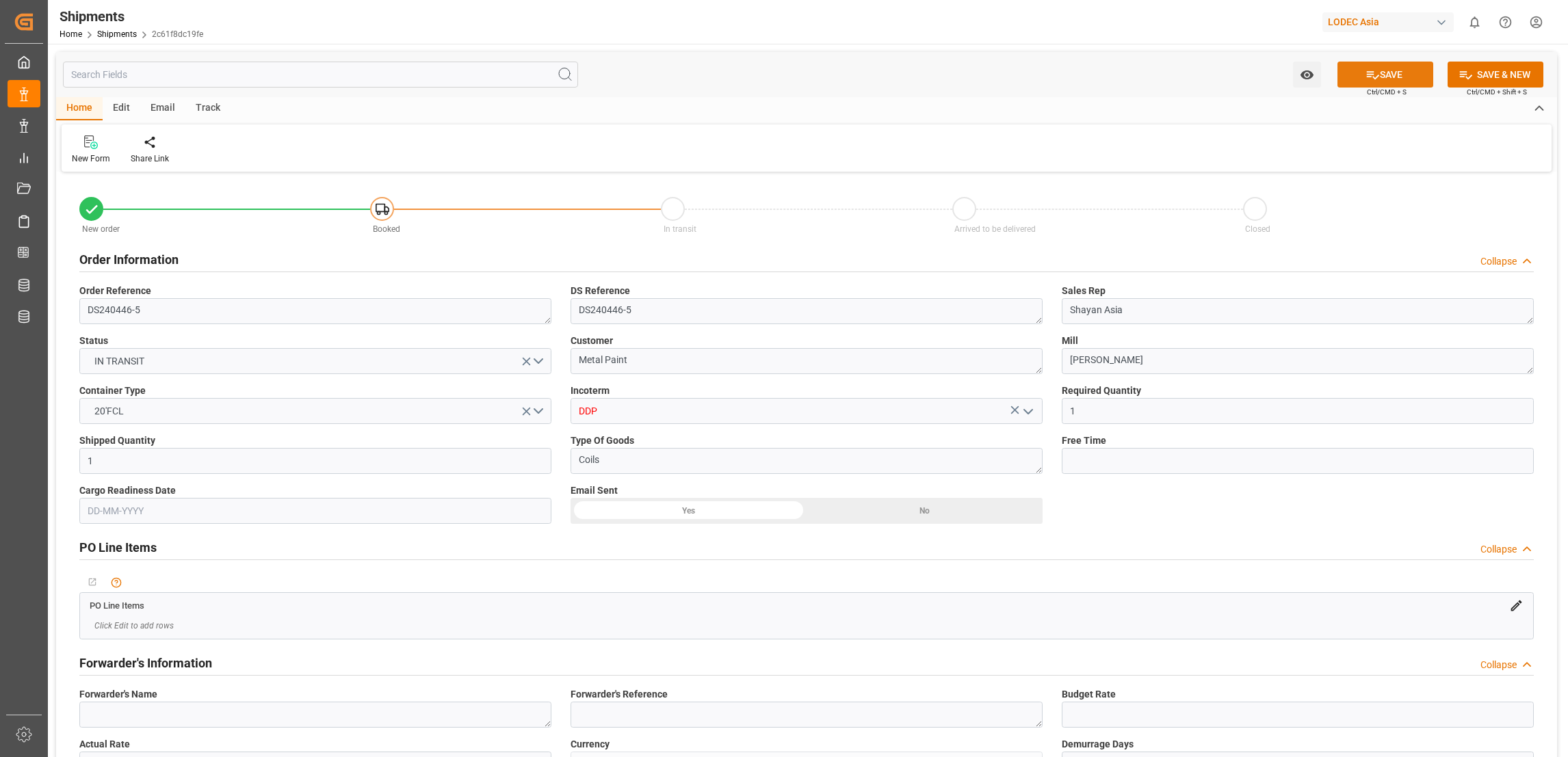
click at [1401, 79] on button "SAVE" at bounding box center [1385, 75] width 96 height 26
click at [212, 107] on div "Track" at bounding box center [208, 108] width 45 height 23
click at [78, 162] on div "Tracking" at bounding box center [88, 158] width 32 height 12
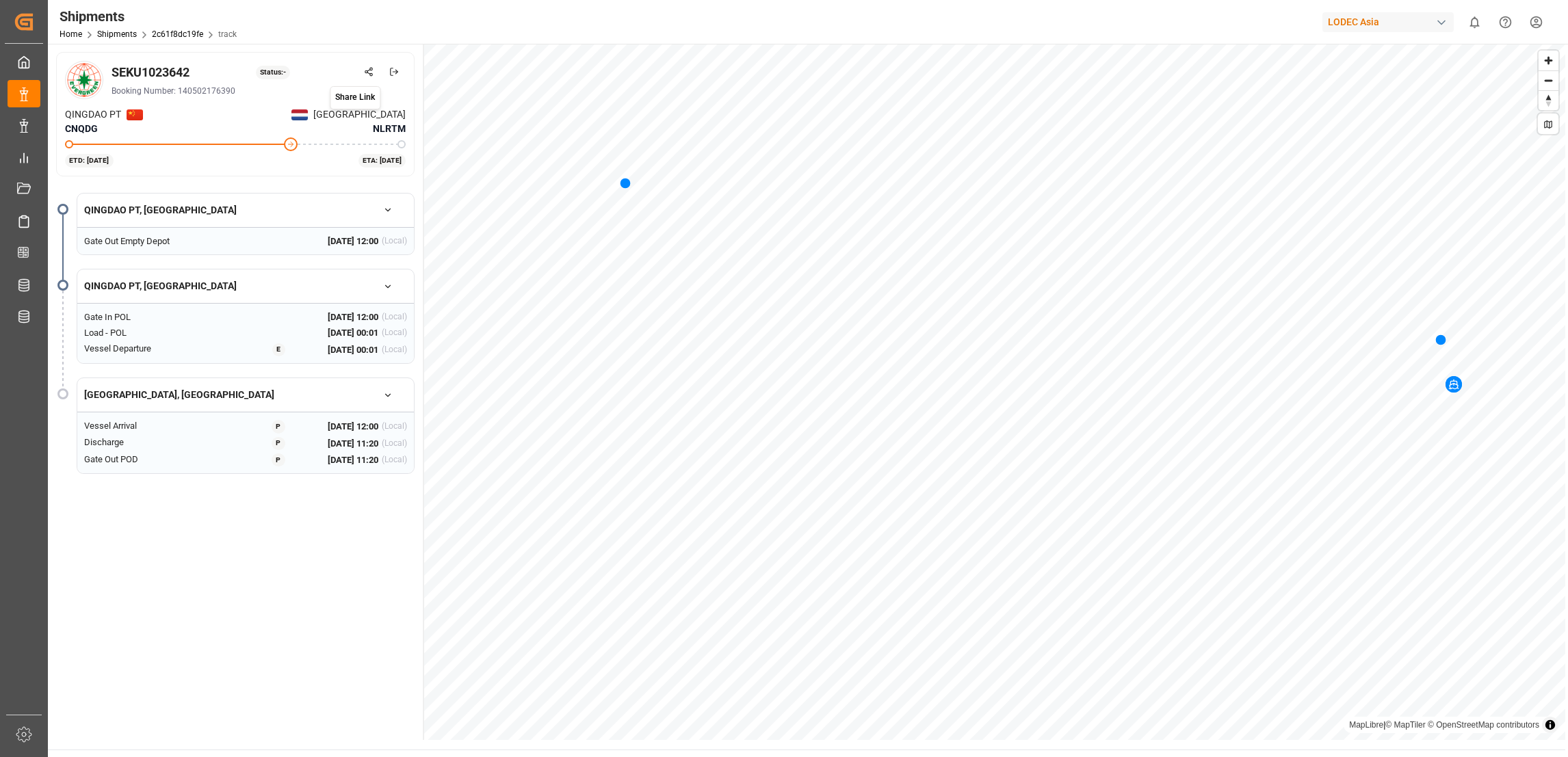
click at [372, 76] on icon at bounding box center [369, 72] width 9 height 9
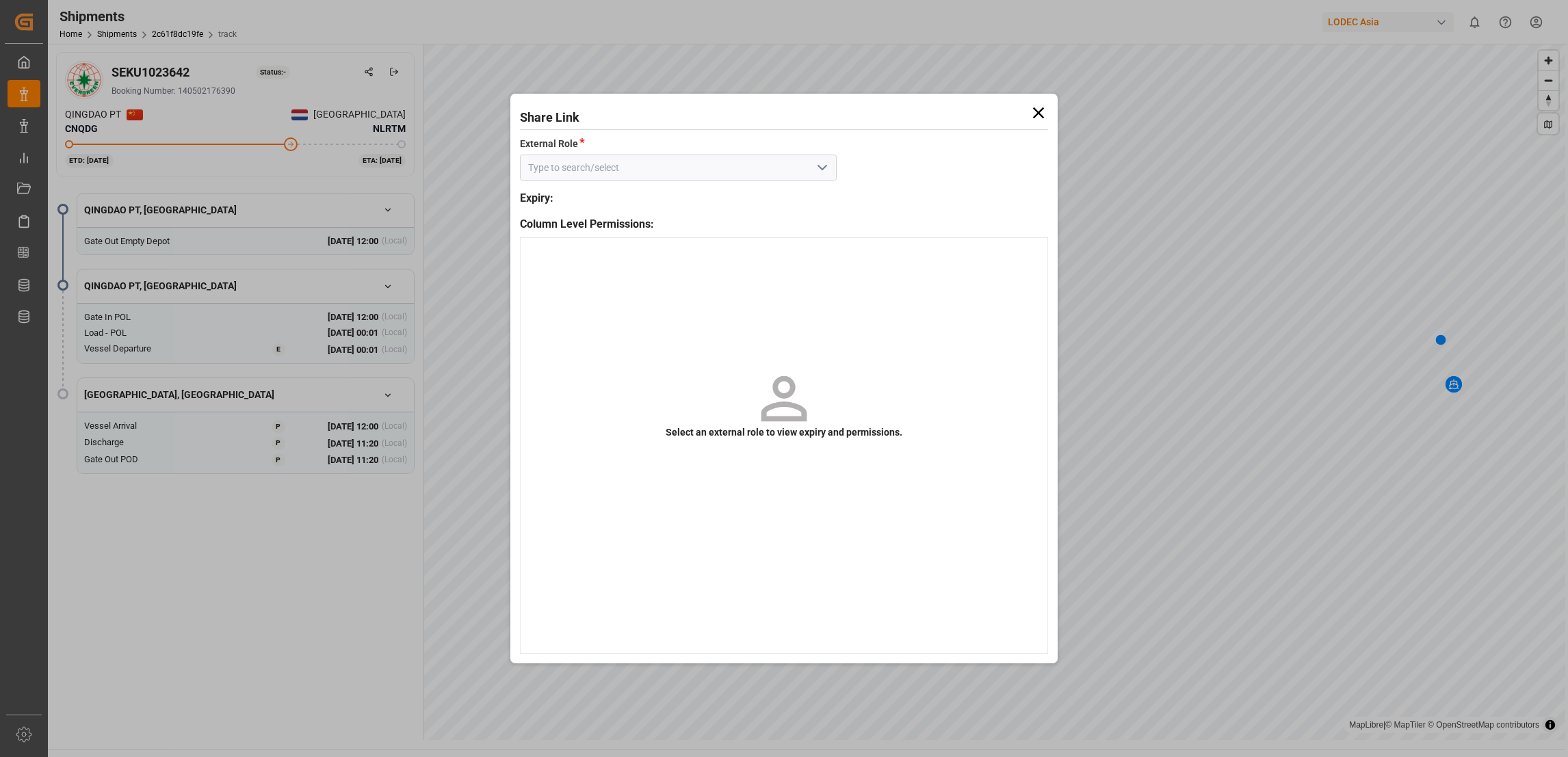
click at [823, 163] on icon "open menu" at bounding box center [823, 168] width 17 height 17
click at [678, 196] on div "Default tracking role - shipment" at bounding box center [679, 198] width 316 height 31
type input "Default tracking role - shipment"
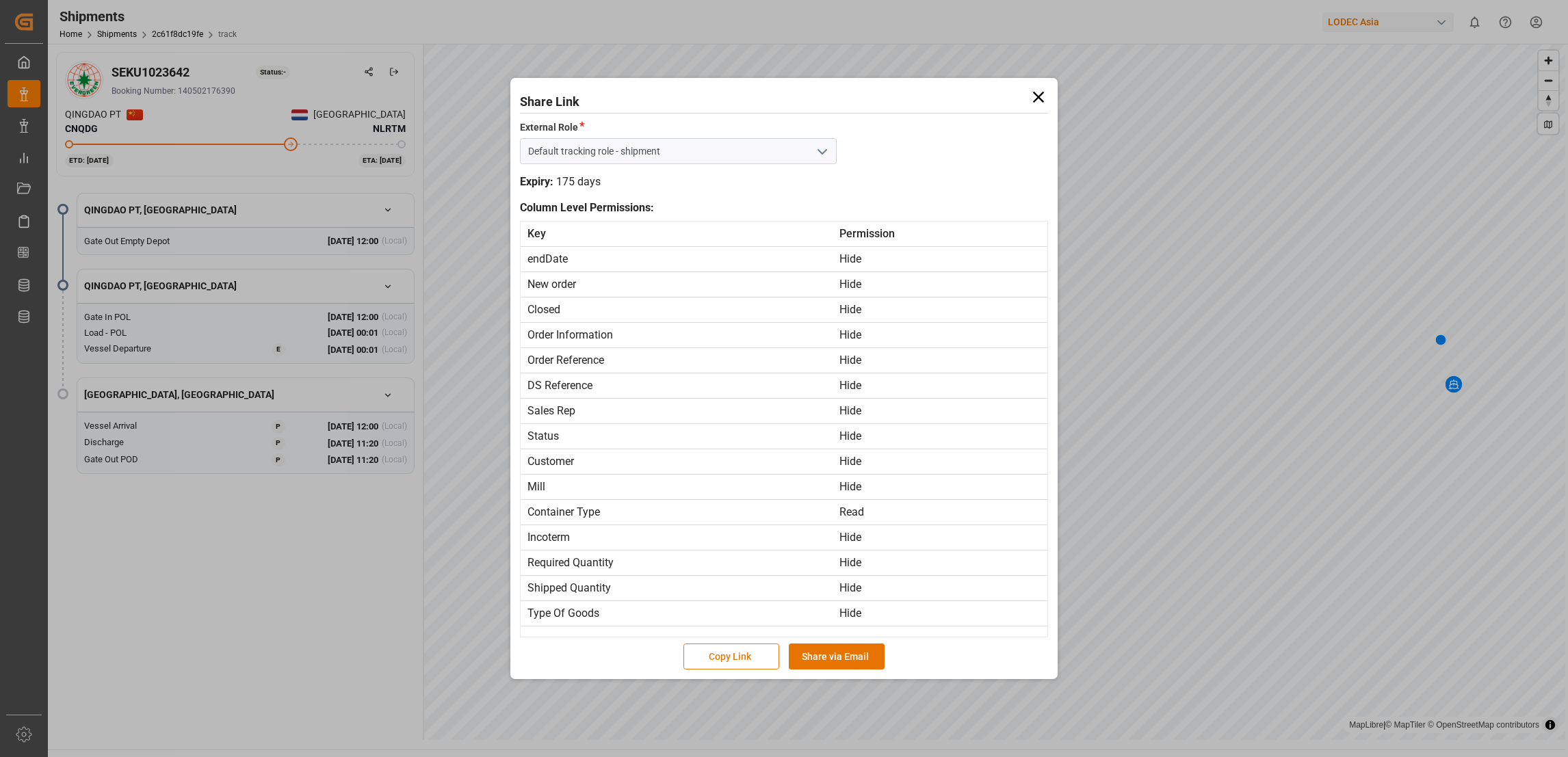
click at [757, 664] on button "Copy Link" at bounding box center [731, 656] width 96 height 26
click at [1043, 100] on icon at bounding box center [1038, 97] width 20 height 20
